Goal: Check status

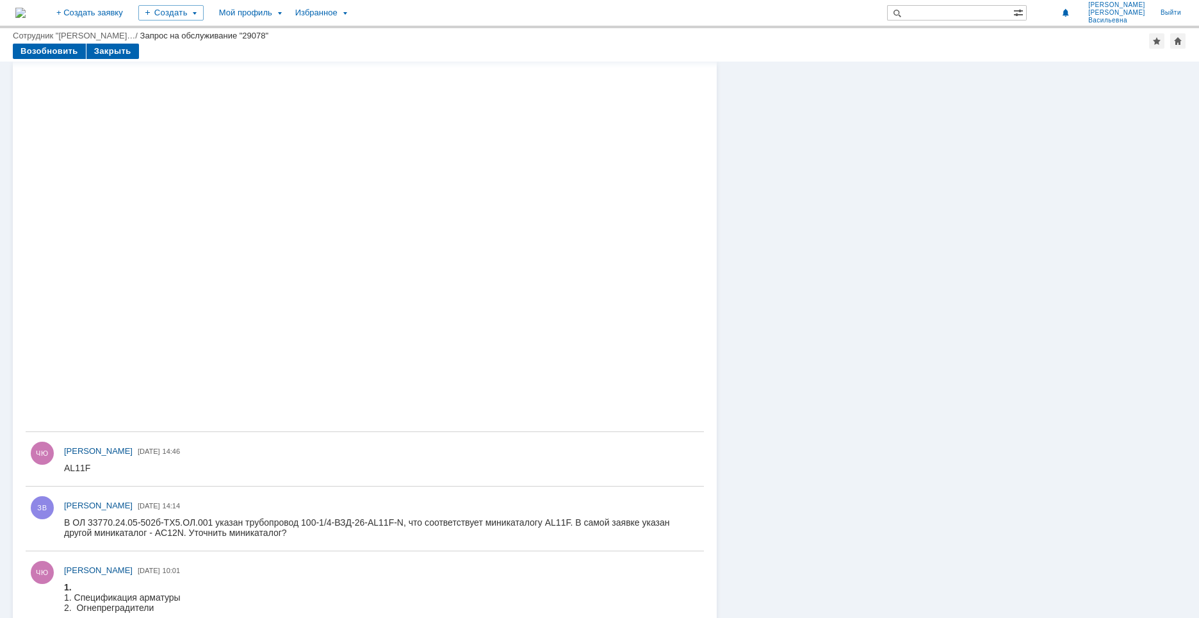
scroll to position [512, 0]
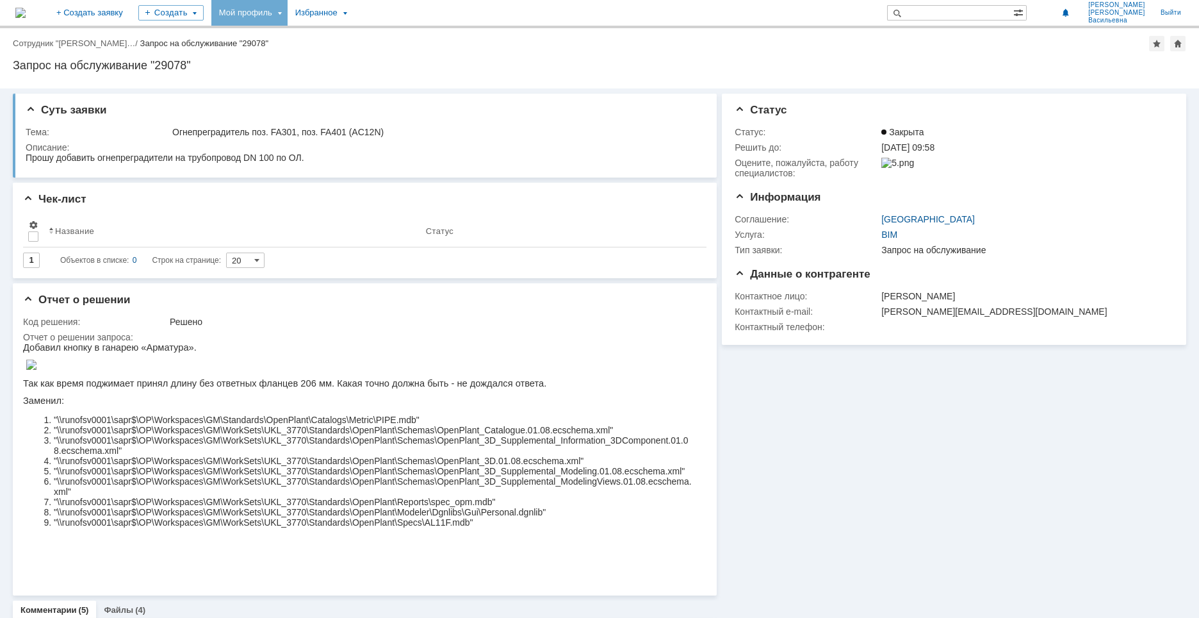
click at [288, 12] on div "Мой профиль" at bounding box center [249, 13] width 76 height 26
click at [414, 66] on link "Мои заявки" at bounding box center [364, 58] width 97 height 15
